Goal: Task Accomplishment & Management: Use online tool/utility

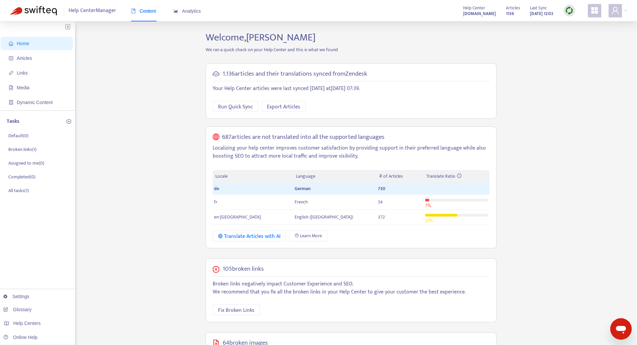
click at [137, 141] on div "Home Articles Links Media Dynamic Content Tasks Default ( 0 ) Broken links ( 1 …" at bounding box center [318, 253] width 617 height 445
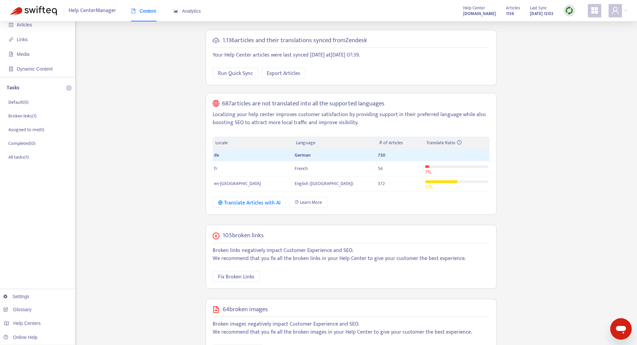
scroll to position [67, 0]
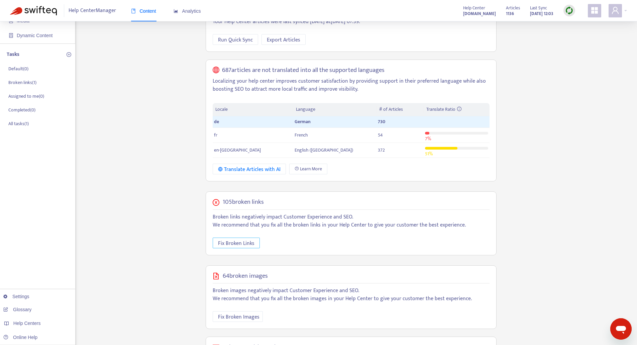
click at [223, 245] on span "Fix Broken Links" at bounding box center [236, 243] width 36 height 8
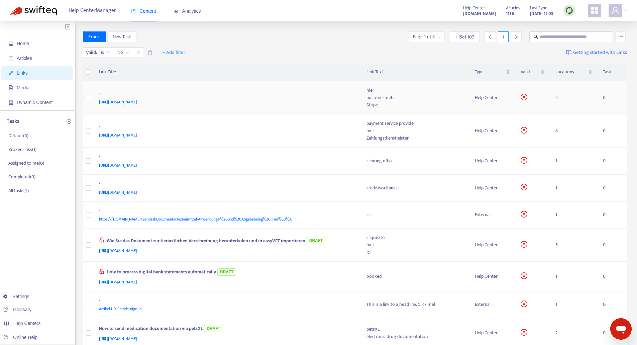
click at [247, 97] on div "-" at bounding box center [226, 94] width 254 height 9
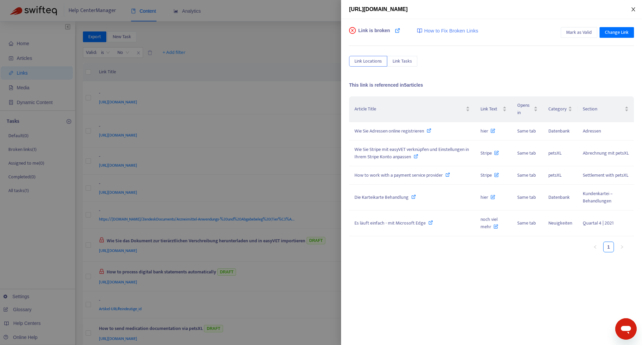
click at [633, 8] on icon "close" at bounding box center [633, 9] width 5 height 5
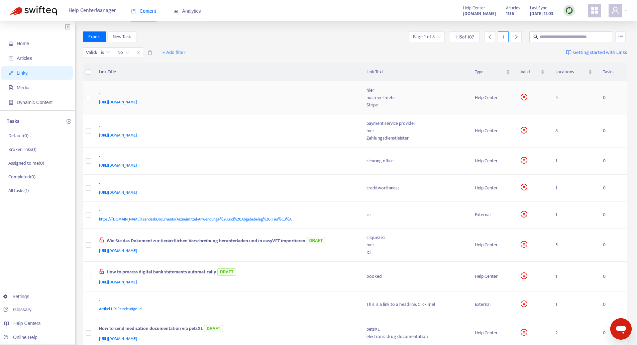
click at [137, 102] on span "[URL][DOMAIN_NAME]" at bounding box center [118, 102] width 38 height 7
click at [242, 100] on div "[URL][DOMAIN_NAME]" at bounding box center [226, 101] width 254 height 7
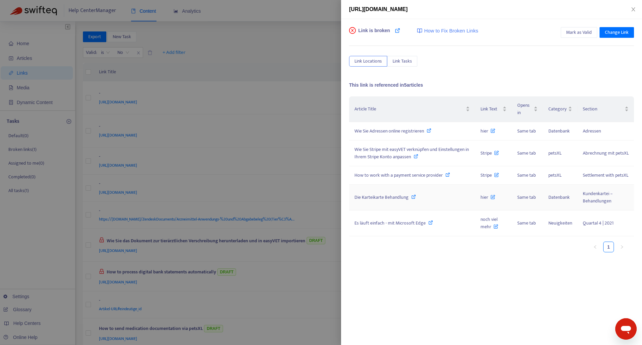
click at [493, 199] on icon at bounding box center [492, 195] width 5 height 7
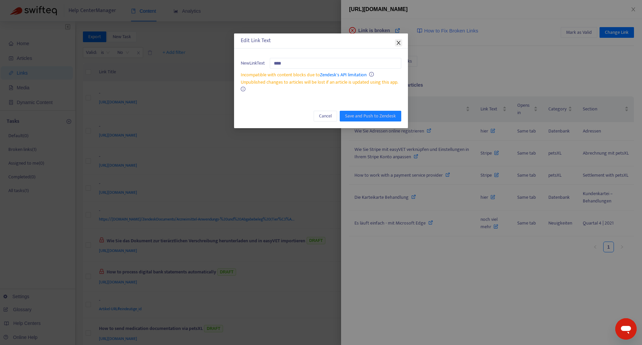
click at [398, 45] on button "Close" at bounding box center [398, 42] width 7 height 7
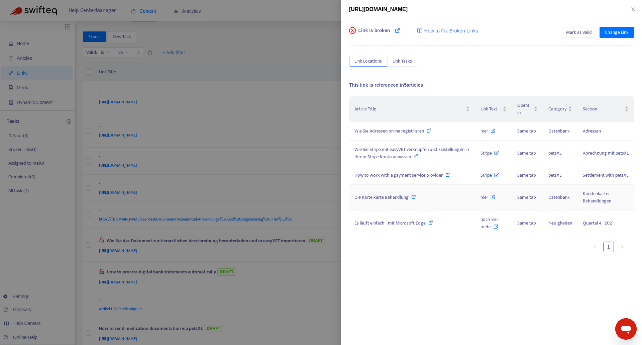
click at [370, 201] on span "Die Karteikarte Behandlung" at bounding box center [381, 197] width 54 height 8
click at [474, 290] on div "Link is broken How to Fix Broken Links Mark as Valid Change Link Link Locations…" at bounding box center [491, 182] width 301 height 326
click at [387, 227] on span "Es läuft einfach - mit Microsoft Edge" at bounding box center [389, 223] width 71 height 8
drag, startPoint x: 395, startPoint y: 131, endPoint x: 441, endPoint y: 83, distance: 67.2
click at [441, 83] on div "This link is referenced in 5 articles Article Title Link Text Opens in Category…" at bounding box center [491, 156] width 285 height 148
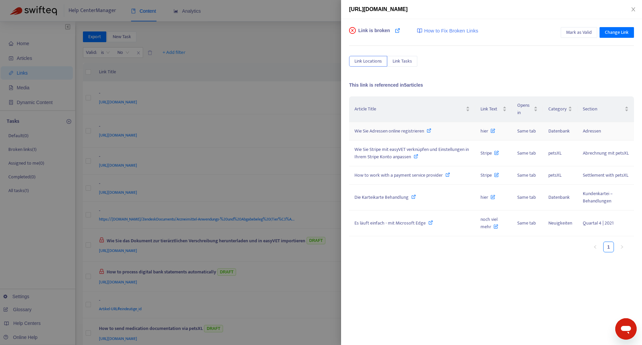
click at [398, 128] on span "Wie Sie Adressen online registrieren" at bounding box center [389, 131] width 70 height 8
click at [392, 161] on td "Wie Sie Stripe mit easyVET verknüpfen und Einstellungen in Ihrem Stripe Konto a…" at bounding box center [412, 153] width 126 height 26
click at [405, 149] on span "Wie Sie Stripe mit easyVET verknüpfen und Einstellungen in Ihrem Stripe Konto a…" at bounding box center [411, 152] width 114 height 15
click at [376, 183] on td "How to work with a payment service provider" at bounding box center [412, 175] width 126 height 18
click at [377, 133] on span "Wie Sie Adressen online registrieren" at bounding box center [389, 131] width 70 height 8
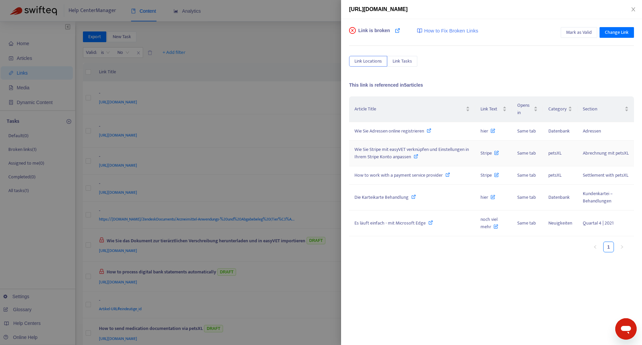
click at [374, 149] on span "Wie Sie Stripe mit easyVET verknüpfen und Einstellungen in Ihrem Stripe Konto a…" at bounding box center [411, 152] width 114 height 15
click at [381, 179] on span "How to work with a payment service provider" at bounding box center [398, 175] width 88 height 8
drag, startPoint x: 375, startPoint y: 199, endPoint x: 375, endPoint y: 204, distance: 5.3
click at [375, 201] on span "Die Karteikarte Behandlung" at bounding box center [381, 197] width 54 height 8
click at [389, 227] on span "Es läuft einfach - mit Microsoft Edge" at bounding box center [389, 223] width 71 height 8
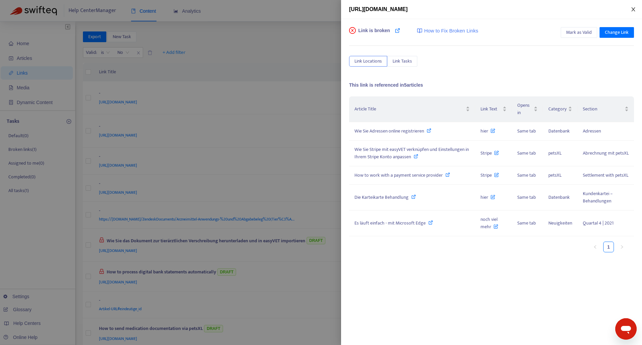
click at [633, 7] on icon "close" at bounding box center [633, 9] width 5 height 5
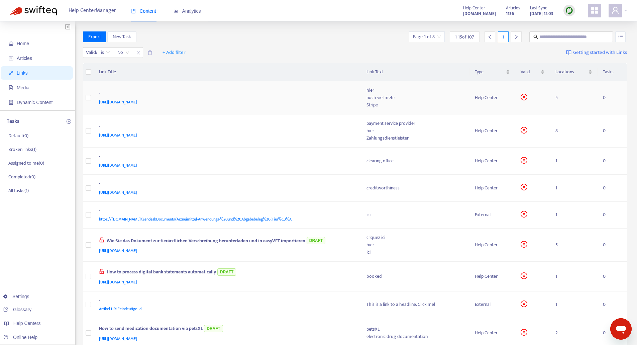
click at [267, 96] on div "-" at bounding box center [226, 94] width 254 height 9
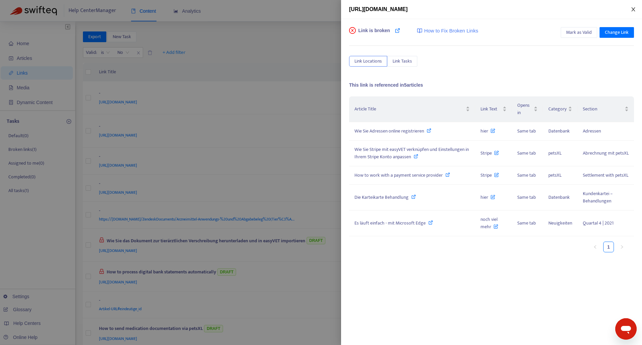
click at [632, 8] on icon "close" at bounding box center [633, 9] width 5 height 5
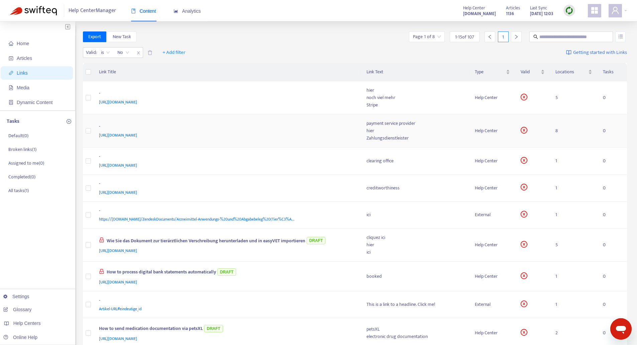
click at [286, 137] on div "[URL][DOMAIN_NAME]" at bounding box center [226, 134] width 254 height 7
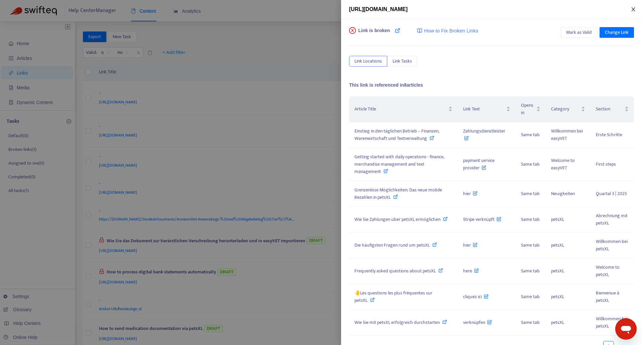
click at [635, 11] on icon "close" at bounding box center [633, 9] width 4 height 4
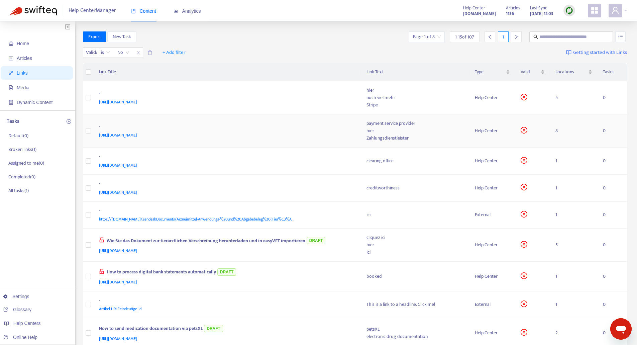
click at [245, 134] on div "[URL][DOMAIN_NAME]" at bounding box center [226, 134] width 254 height 7
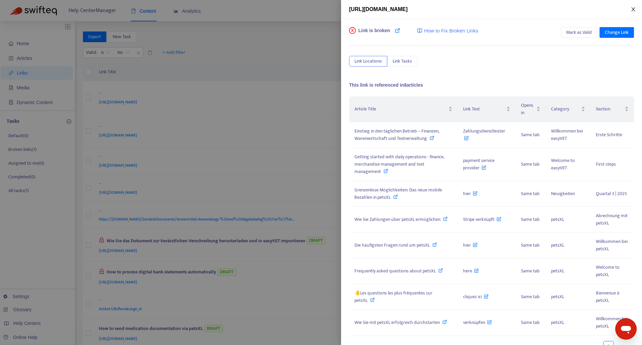
click at [637, 10] on button "Close" at bounding box center [633, 9] width 9 height 6
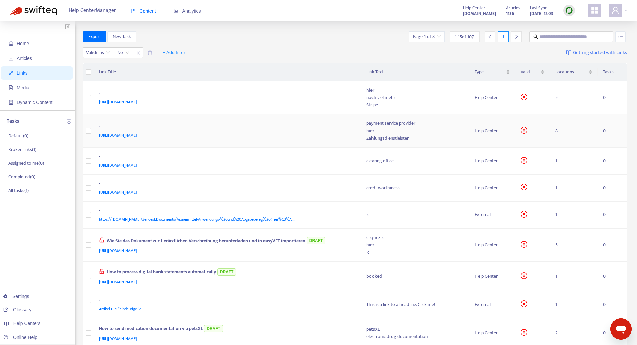
click at [137, 135] on span "[URL][DOMAIN_NAME]" at bounding box center [118, 135] width 38 height 7
drag, startPoint x: 271, startPoint y: 130, endPoint x: 235, endPoint y: 126, distance: 36.3
click at [235, 126] on div "-" at bounding box center [226, 127] width 254 height 9
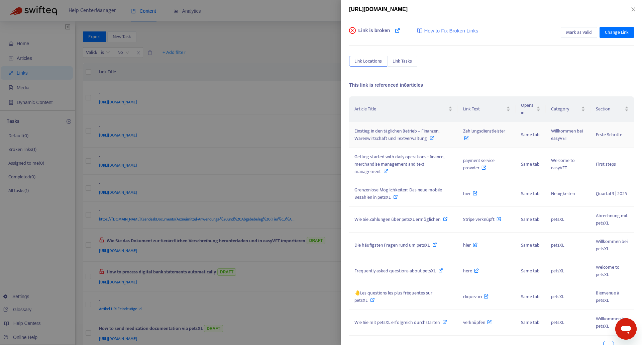
click at [389, 135] on span "Einstieg in den täglichen Betrieb – Finanzen, Warenwirtschaft und Textverwaltung" at bounding box center [396, 134] width 85 height 15
click at [411, 161] on span "Getting started with daily operations - finance, merchandise management and tex…" at bounding box center [399, 164] width 90 height 22
click at [373, 191] on span "Grenzenlose Möglichkeiten: Das neue mobile Bezahlen in petsXL" at bounding box center [398, 193] width 88 height 15
click at [389, 218] on span "Wie Sie Zahlungen über petsXL ermöglichen" at bounding box center [397, 219] width 86 height 8
click at [385, 244] on span "Die häufigsten Fragen rund um petsXL" at bounding box center [391, 245] width 75 height 8
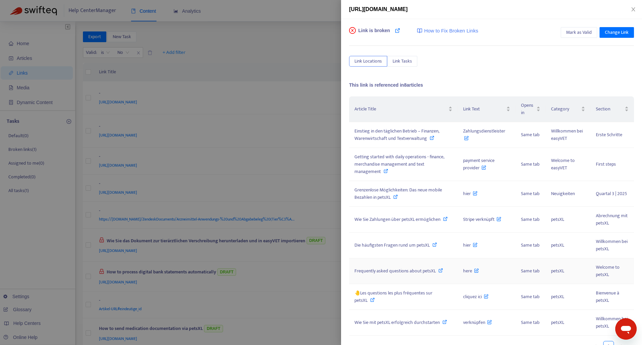
click at [385, 272] on span "Frequently asked questions about petsXL" at bounding box center [394, 271] width 81 height 8
click at [386, 248] on span "Die häufigsten Fragen rund um petsXL" at bounding box center [391, 245] width 75 height 8
click at [412, 297] on div "🤚Les questions les plus fréquentes sur petsXL" at bounding box center [403, 296] width 98 height 15
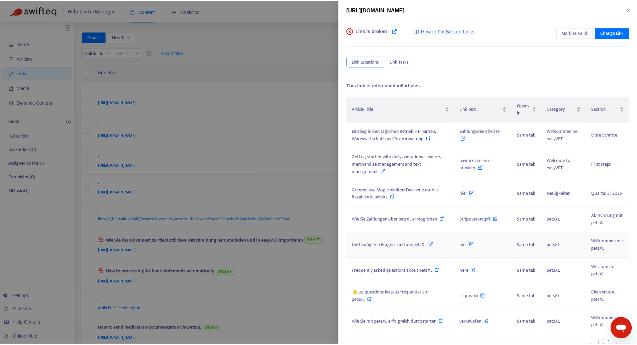
scroll to position [12, 0]
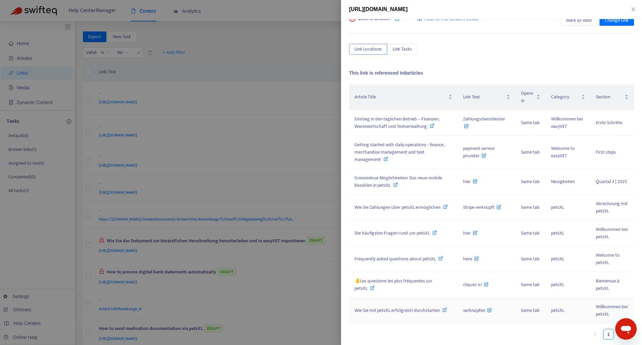
click at [422, 312] on span "Wie Sie mit petsXL erfolgreich durchstarten" at bounding box center [396, 310] width 85 height 8
click at [636, 8] on icon "close" at bounding box center [633, 9] width 5 height 5
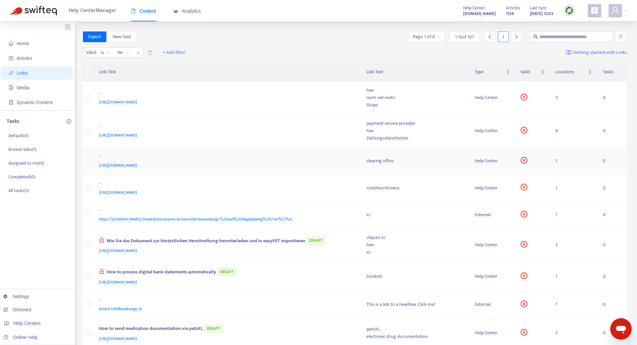
click at [137, 165] on span "[URL][DOMAIN_NAME]" at bounding box center [118, 165] width 38 height 7
click at [378, 162] on div "clearing office" at bounding box center [415, 160] width 98 height 7
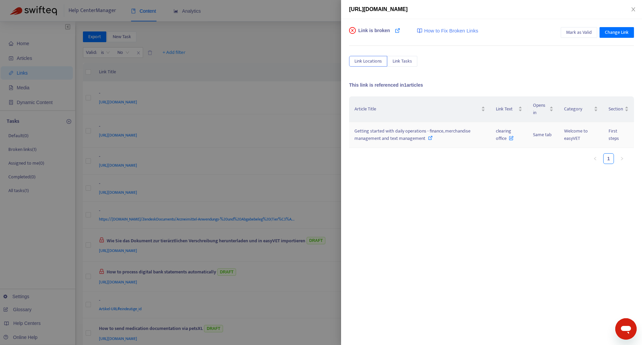
click at [412, 132] on span "Getting started with daily operations - finance, merchandise management and tex…" at bounding box center [412, 134] width 116 height 15
click at [525, 167] on div "Article Title Link Text Opens in Category Section Getting started with daily op…" at bounding box center [491, 132] width 285 height 73
click at [634, 7] on icon "close" at bounding box center [633, 9] width 5 height 5
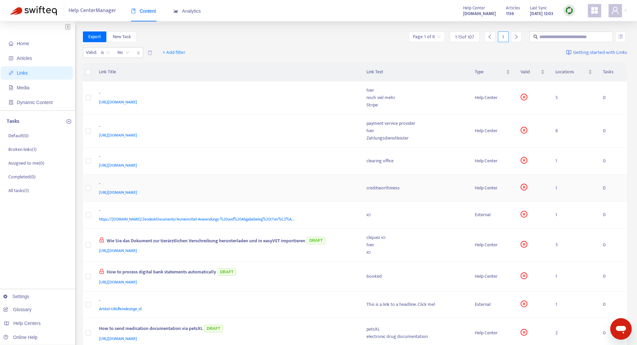
click at [257, 190] on div "[URL][DOMAIN_NAME]" at bounding box center [226, 192] width 254 height 7
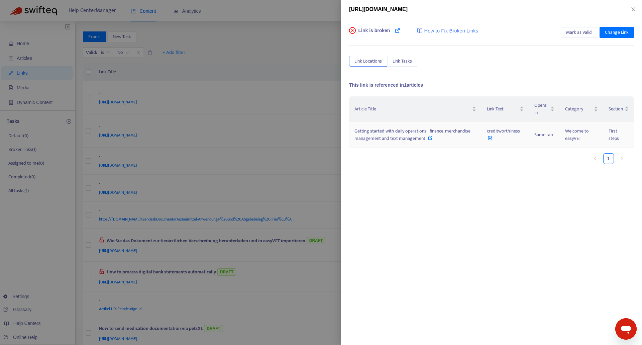
click at [385, 128] on span "Getting started with daily operations - finance, merchandise management and tex…" at bounding box center [412, 134] width 116 height 15
click at [637, 8] on button "Close" at bounding box center [633, 9] width 9 height 6
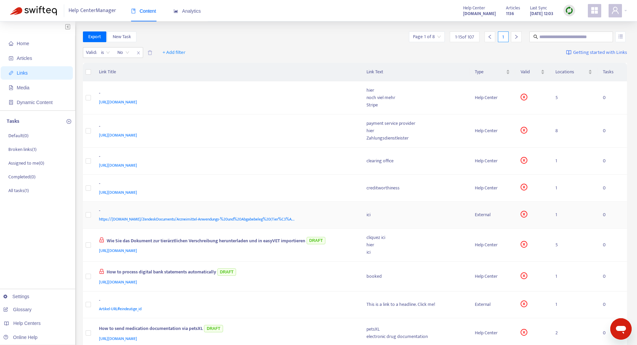
click at [228, 217] on span "https://[DOMAIN_NAME]/ZendeskDocuments/Arzneimittel-Anwendungs-%20und%20Abgabeb…" at bounding box center [197, 219] width 196 height 7
click at [260, 206] on td "- https://[DOMAIN_NAME]/ZendeskDocuments/Arzneimittel-Anwendungs-%20und%20Abgab…" at bounding box center [227, 215] width 267 height 27
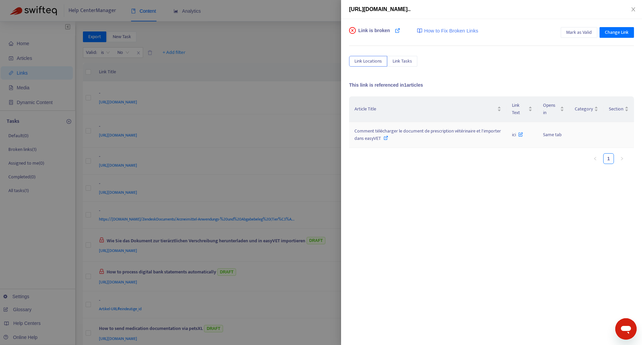
click at [386, 137] on span "Comment télécharger le document de prescription vétérinaire et l'importer dans …" at bounding box center [427, 134] width 146 height 15
click at [495, 139] on div "Comment télécharger le document de prescription vétérinaire et l'importer dans …" at bounding box center [427, 134] width 147 height 15
click at [636, 5] on div "[URL][DOMAIN_NAME].." at bounding box center [491, 9] width 301 height 19
click at [634, 9] on icon "close" at bounding box center [633, 9] width 4 height 4
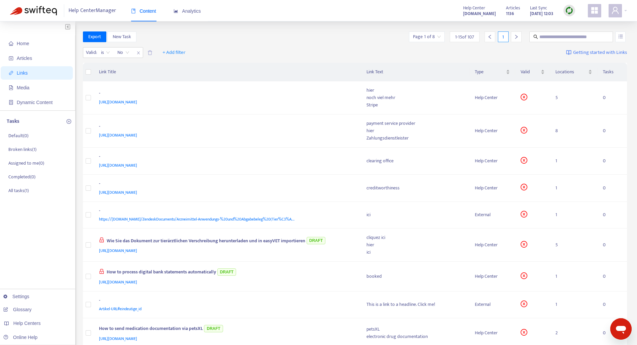
click at [241, 35] on div "Export New Task Page 1 of 8 1 - 15 of 107 1" at bounding box center [355, 36] width 544 height 11
click at [170, 53] on span "+ Add filter" at bounding box center [173, 52] width 23 height 8
click at [167, 108] on span "Draft" at bounding box center [174, 108] width 23 height 7
click at [186, 50] on input "search" at bounding box center [170, 52] width 42 height 10
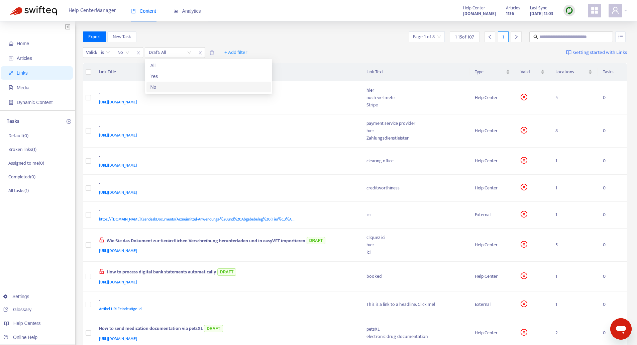
click at [158, 87] on div "No" at bounding box center [208, 86] width 116 height 7
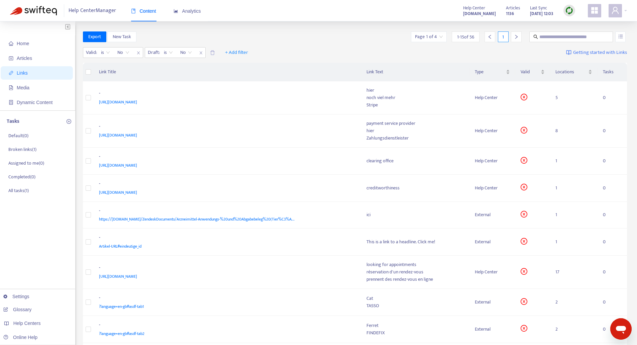
click at [570, 11] on img at bounding box center [569, 10] width 8 height 8
click at [580, 36] on link "Full Sync" at bounding box center [581, 35] width 24 height 8
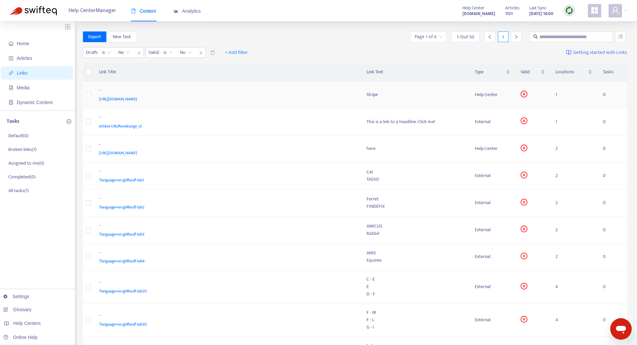
click at [268, 95] on div "[URL][DOMAIN_NAME]" at bounding box center [226, 98] width 254 height 7
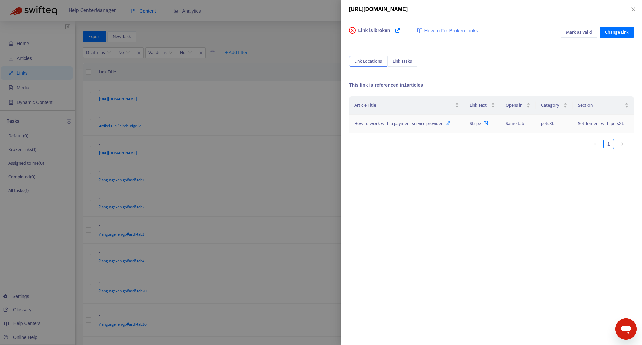
click at [376, 123] on span "How to work with a payment service provider" at bounding box center [398, 124] width 88 height 8
click at [412, 125] on span "How to work with a payment service provider" at bounding box center [398, 124] width 88 height 8
click at [411, 124] on span "How to work with a payment service provider" at bounding box center [398, 124] width 88 height 8
click at [630, 7] on button "Close" at bounding box center [633, 9] width 9 height 6
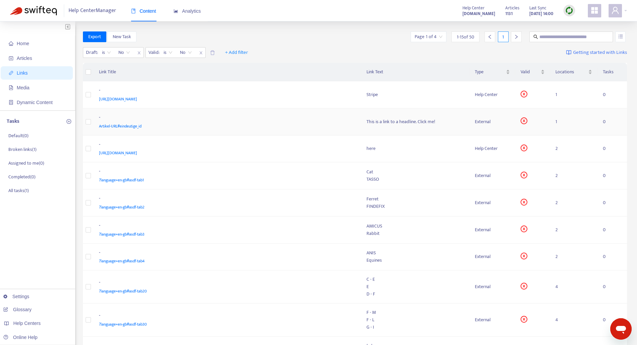
click at [323, 127] on div "Artikel-URL#eindeutige_id" at bounding box center [226, 125] width 254 height 7
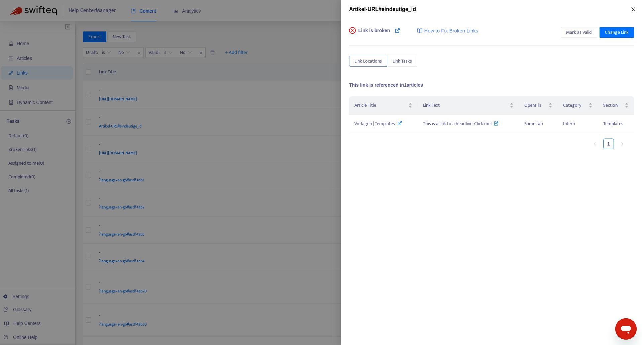
click at [632, 8] on icon "close" at bounding box center [633, 9] width 4 height 4
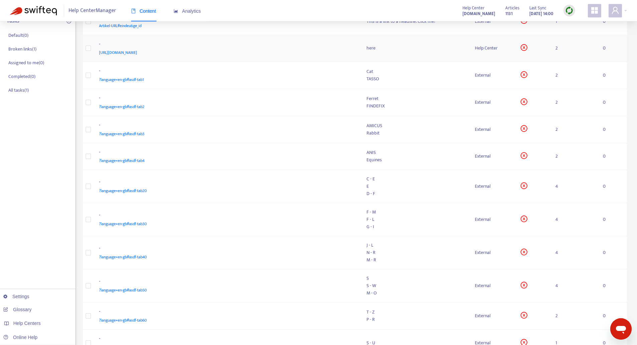
scroll to position [203, 0]
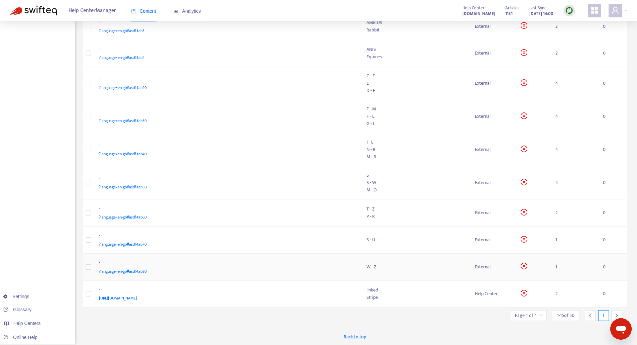
click at [111, 258] on td "- ?language=en-gb#asdf-tab80" at bounding box center [227, 266] width 267 height 27
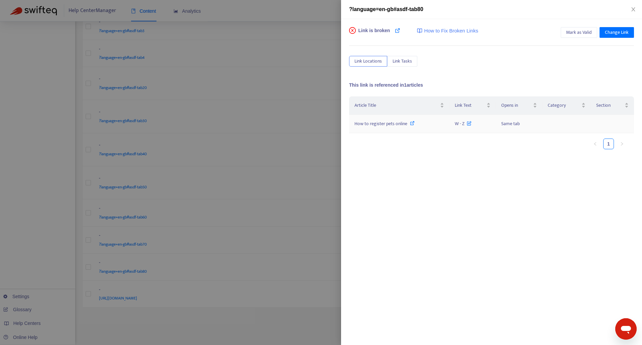
click at [394, 126] on span "How to register pets online" at bounding box center [380, 124] width 53 height 8
click at [633, 8] on icon "close" at bounding box center [633, 9] width 5 height 5
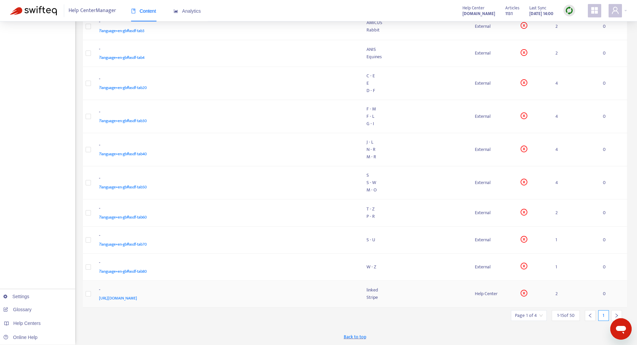
click at [291, 288] on div "-" at bounding box center [226, 290] width 254 height 9
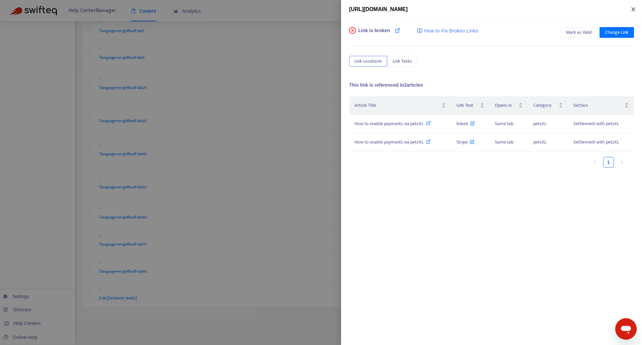
click at [633, 11] on icon "close" at bounding box center [633, 9] width 5 height 5
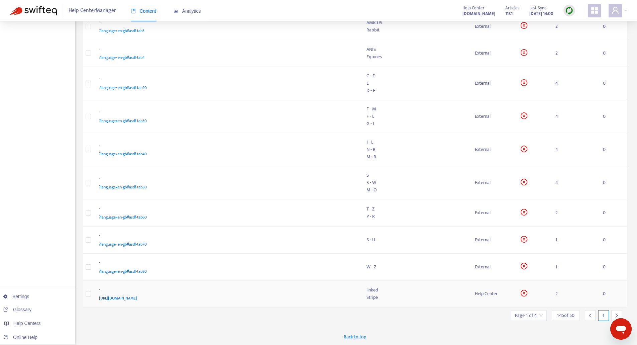
click at [137, 296] on span "[URL][DOMAIN_NAME]" at bounding box center [118, 298] width 38 height 7
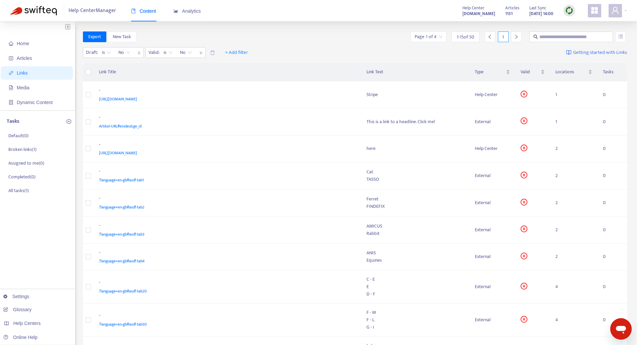
click at [441, 35] on input "search" at bounding box center [429, 37] width 28 height 10
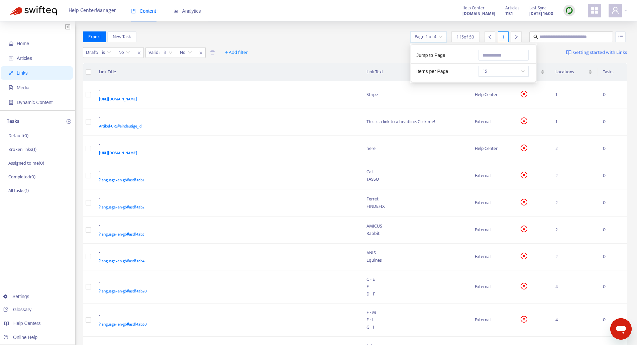
click at [524, 71] on span "15" at bounding box center [503, 71] width 42 height 10
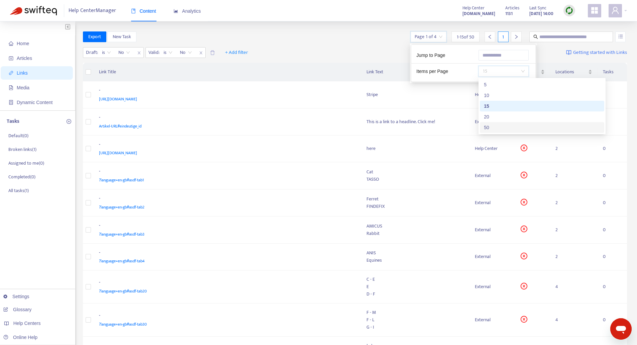
click at [492, 127] on div "50" at bounding box center [542, 127] width 116 height 7
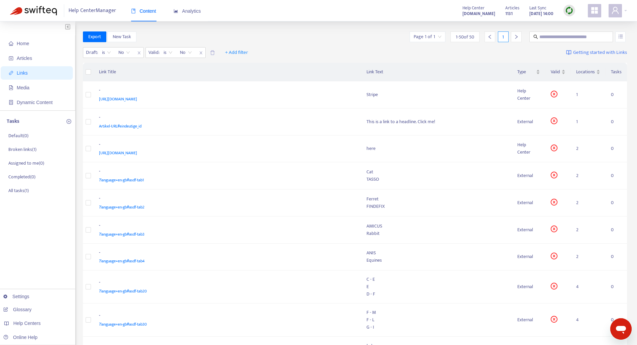
click at [366, 40] on div "Export New Task Page 1 of 1 1 - 50 of 50 1" at bounding box center [355, 36] width 544 height 11
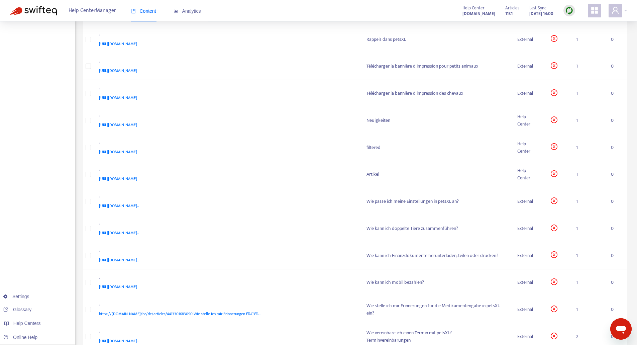
scroll to position [1137, 0]
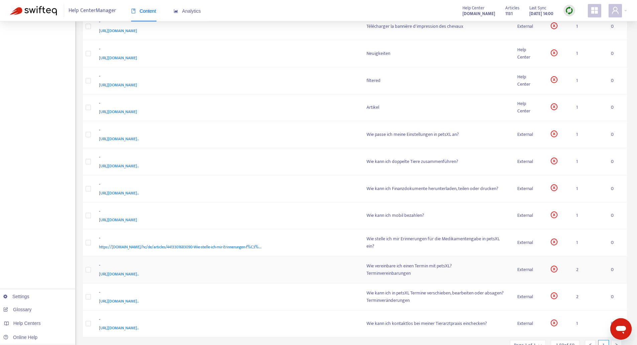
click at [139, 276] on span "[URL][DOMAIN_NAME].." at bounding box center [119, 273] width 40 height 7
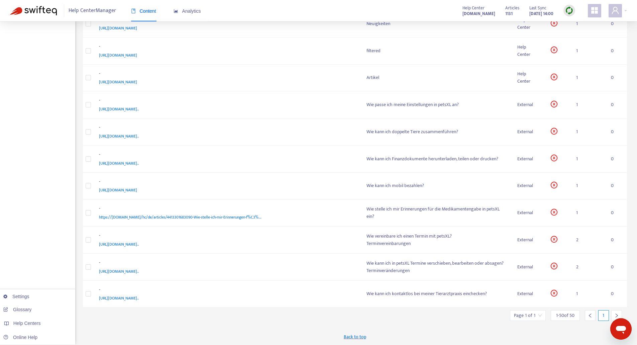
click at [544, 336] on div "Back to top" at bounding box center [355, 336] width 544 height 17
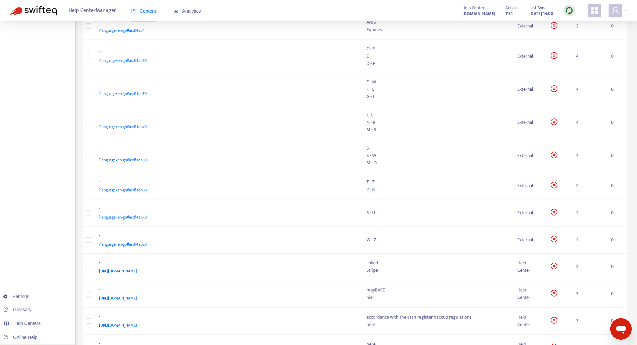
scroll to position [0, 0]
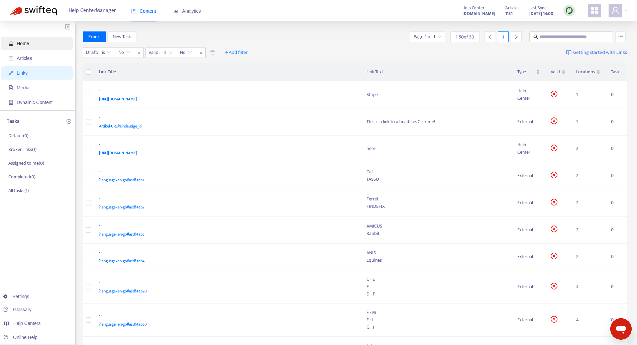
click at [33, 45] on span "Home" at bounding box center [38, 43] width 59 height 13
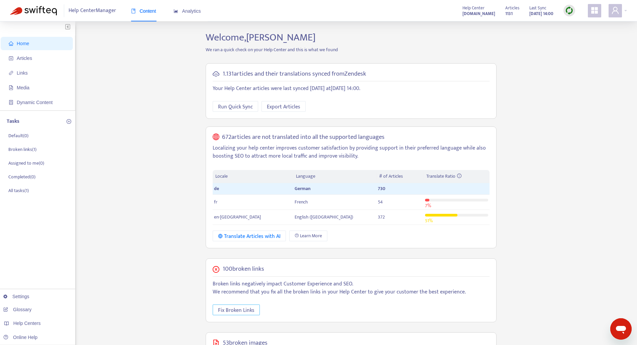
click at [224, 309] on span "Fix Broken Links" at bounding box center [236, 310] width 36 height 8
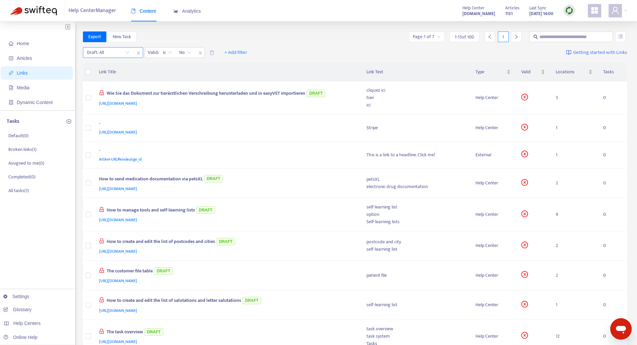
click at [128, 54] on input "search" at bounding box center [108, 52] width 42 height 10
click at [114, 88] on div "No" at bounding box center [147, 86] width 116 height 7
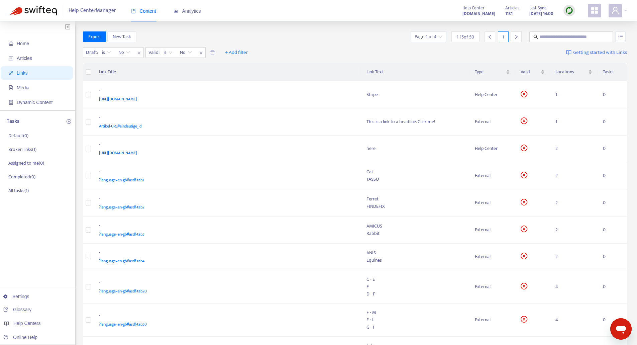
click at [329, 43] on div "Export New Task Page 1 of 4 1 - 15 of 50 1" at bounding box center [355, 37] width 544 height 13
click at [437, 38] on input "search" at bounding box center [429, 37] width 28 height 10
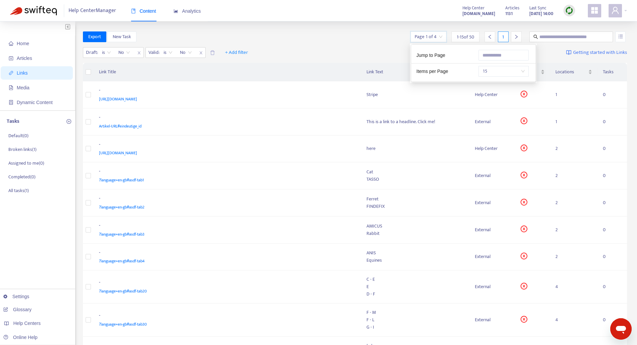
click at [497, 69] on span "15" at bounding box center [503, 71] width 42 height 10
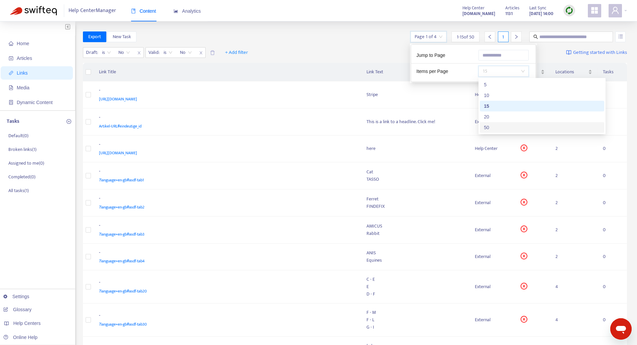
click at [505, 129] on div "50" at bounding box center [542, 127] width 116 height 7
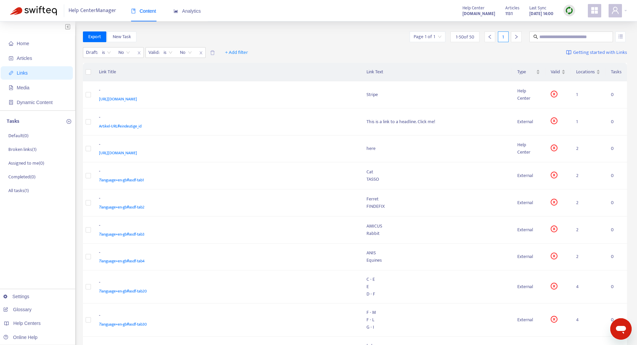
click at [341, 40] on div "Export New Task Page 1 of 1 1 - 50 of 50 1" at bounding box center [355, 36] width 544 height 11
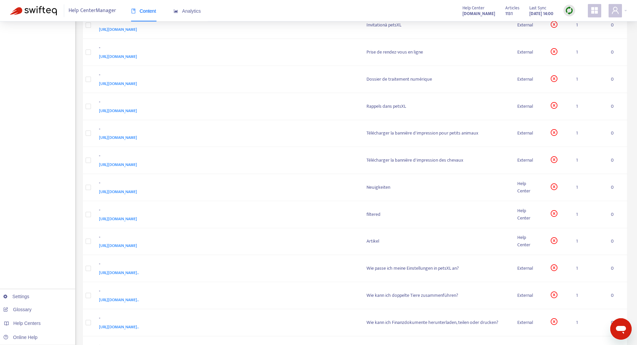
scroll to position [1166, 0]
